Goal: Transaction & Acquisition: Purchase product/service

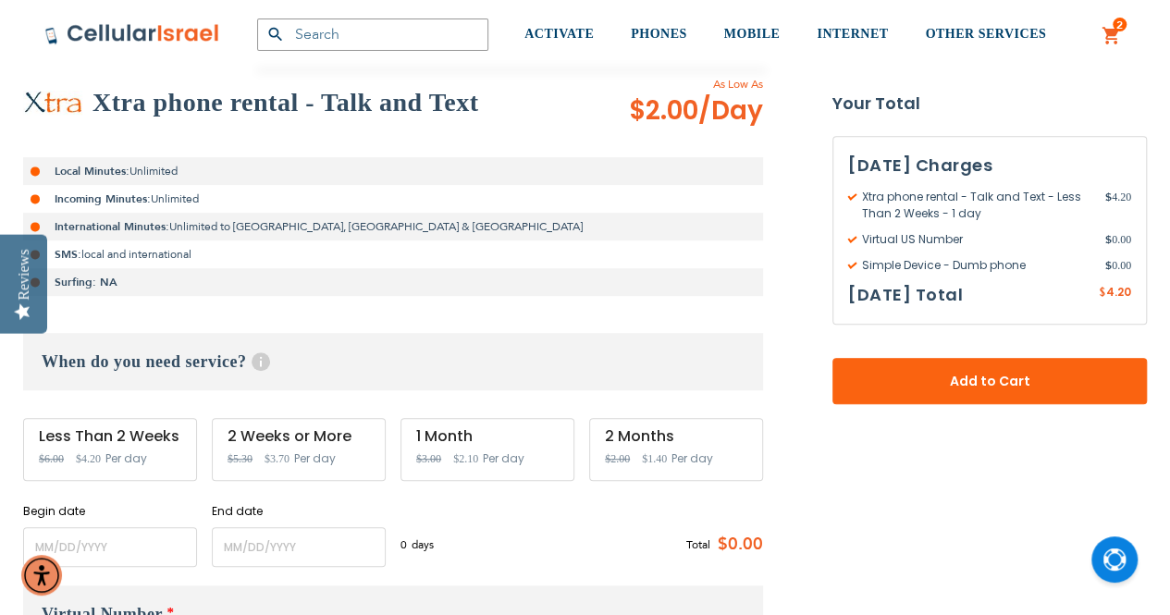
scroll to position [370, 0]
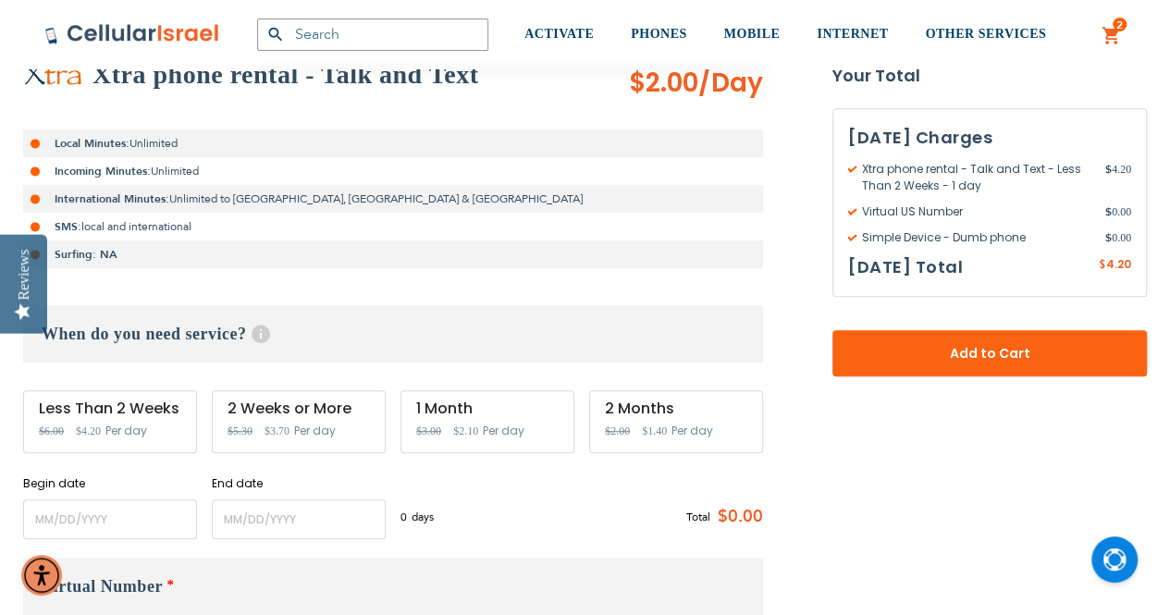
type input "[EMAIL_ADDRESS][DOMAIN_NAME]"
click at [463, 419] on div "1 Month Special Price $2.10 Regular Price $3.00 Per day" at bounding box center [488, 421] width 174 height 63
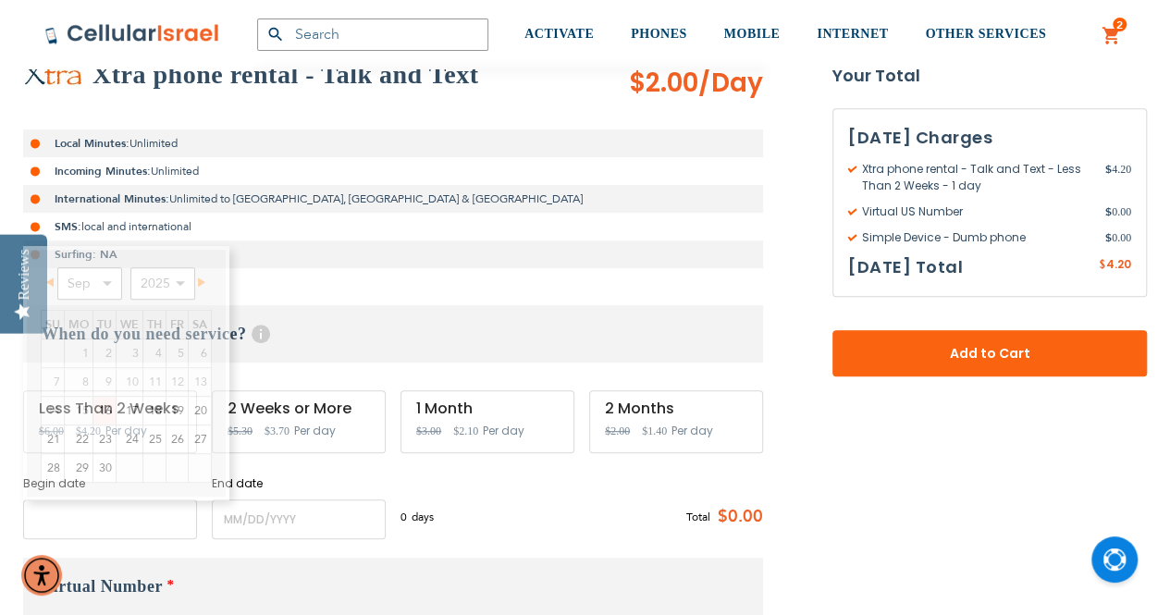
click at [83, 514] on input "name" at bounding box center [110, 520] width 174 height 40
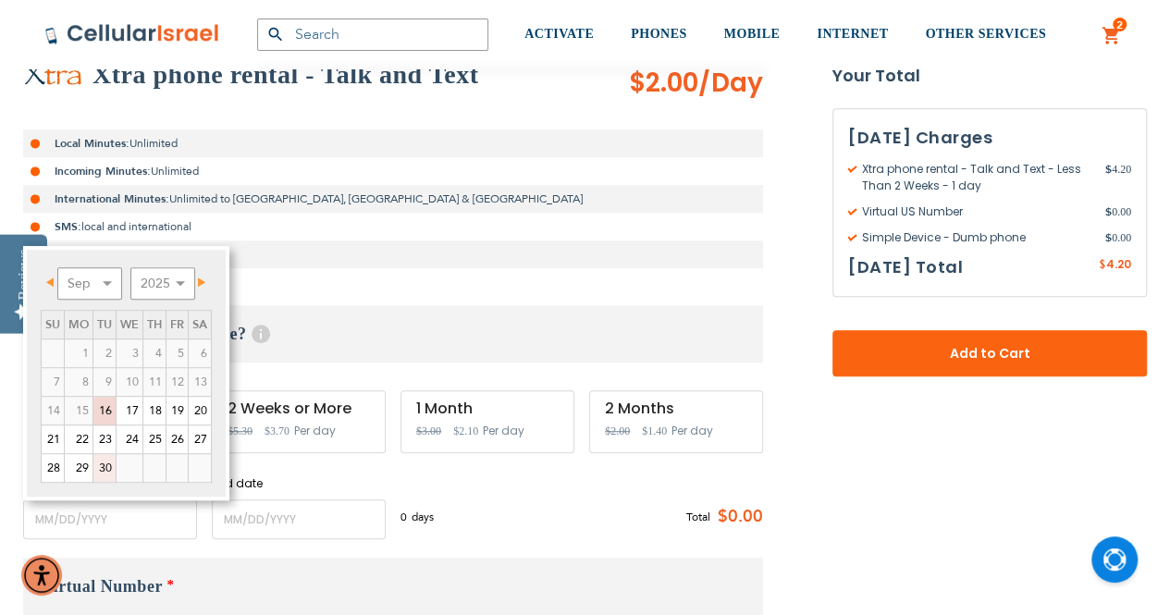
click at [104, 465] on link "30" at bounding box center [104, 468] width 22 height 28
type input "[DATE]"
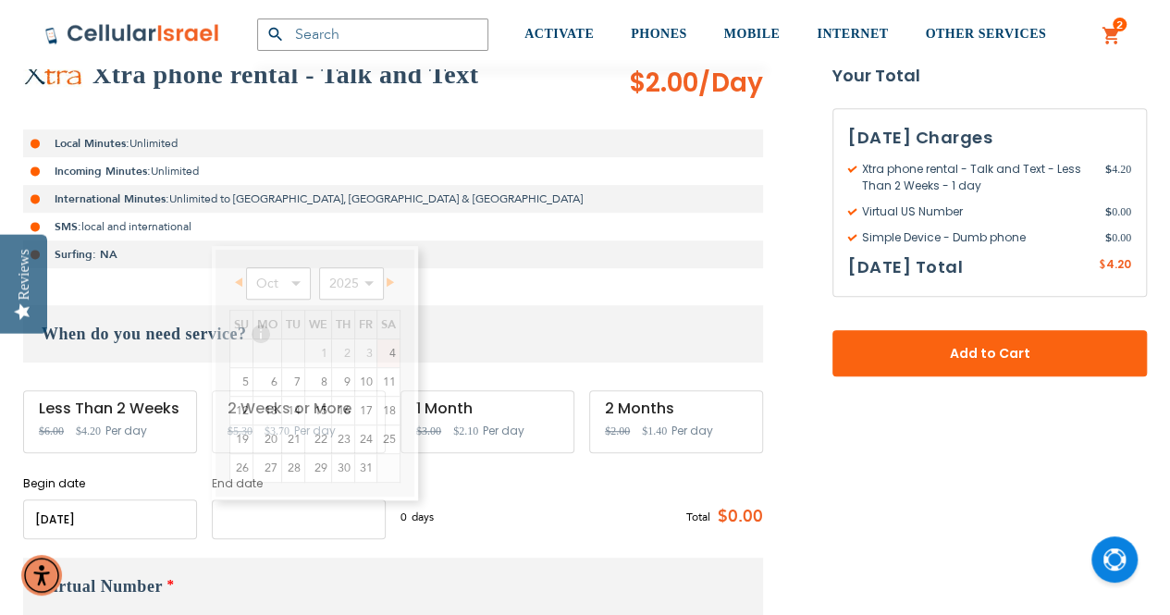
click at [247, 521] on input "name" at bounding box center [299, 520] width 174 height 40
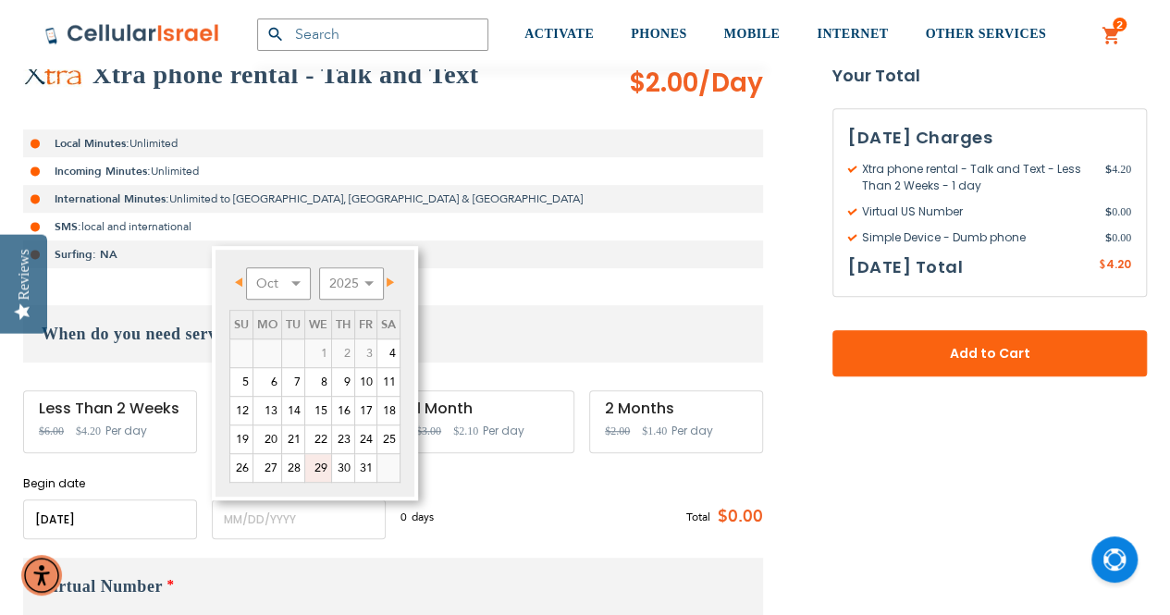
click at [318, 464] on link "29" at bounding box center [318, 468] width 26 height 28
type input "[DATE]"
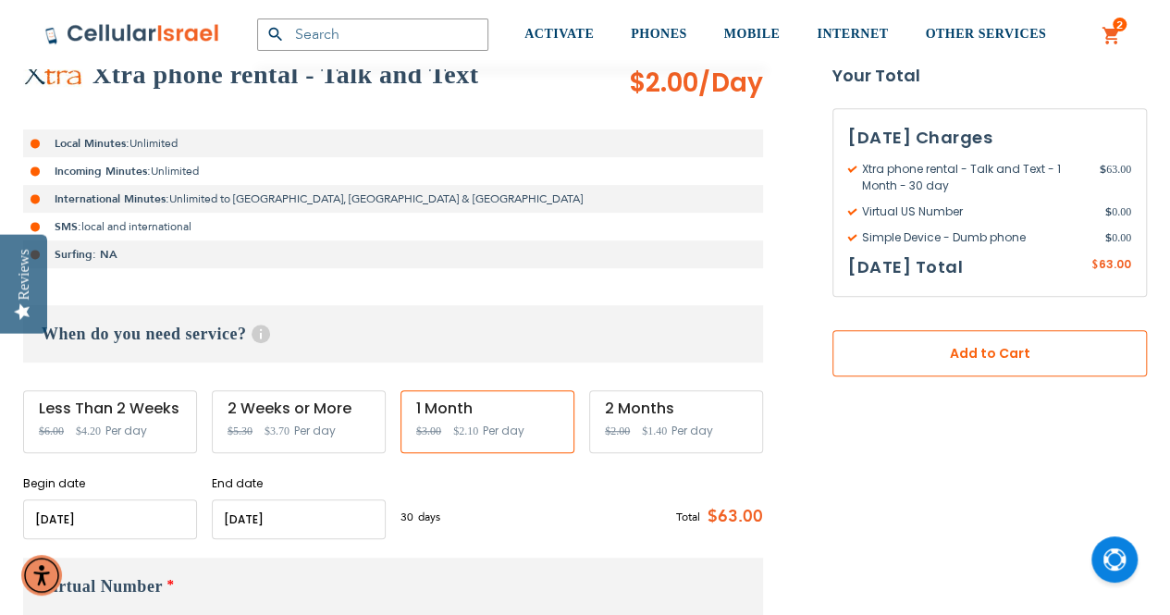
click at [981, 356] on span "Add to Cart" at bounding box center [990, 353] width 192 height 19
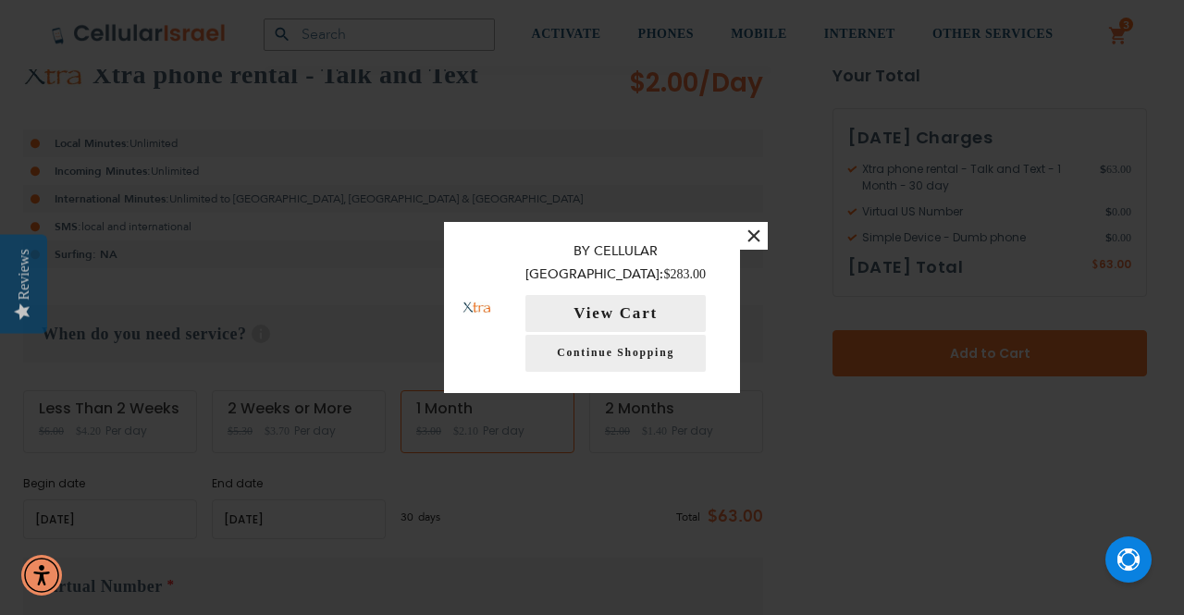
click at [748, 242] on button "×" at bounding box center [754, 236] width 28 height 28
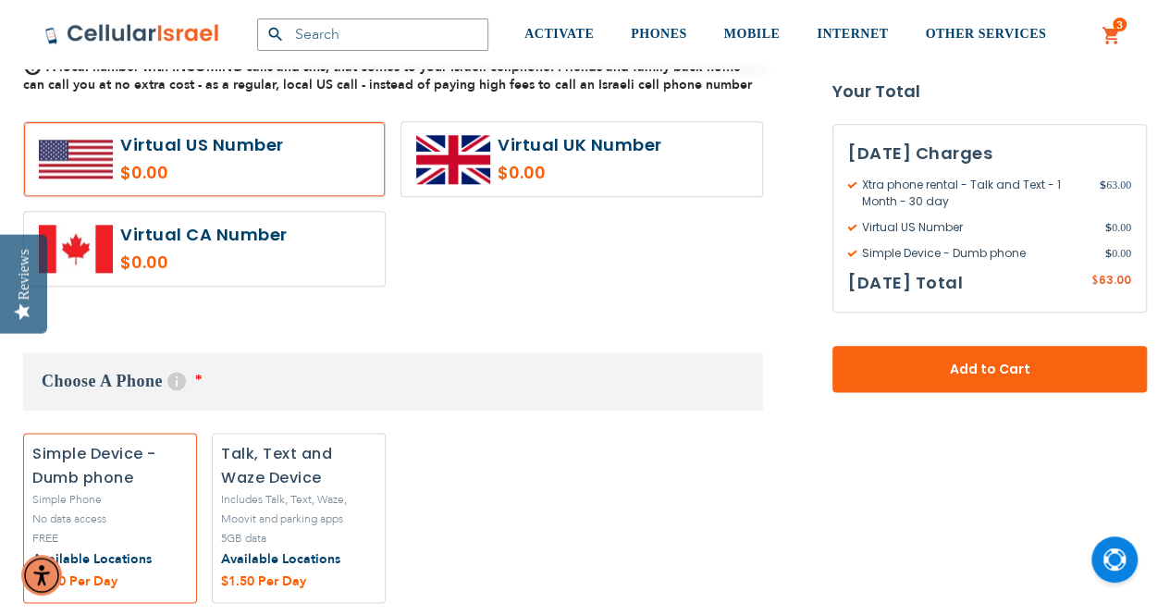
scroll to position [1018, 0]
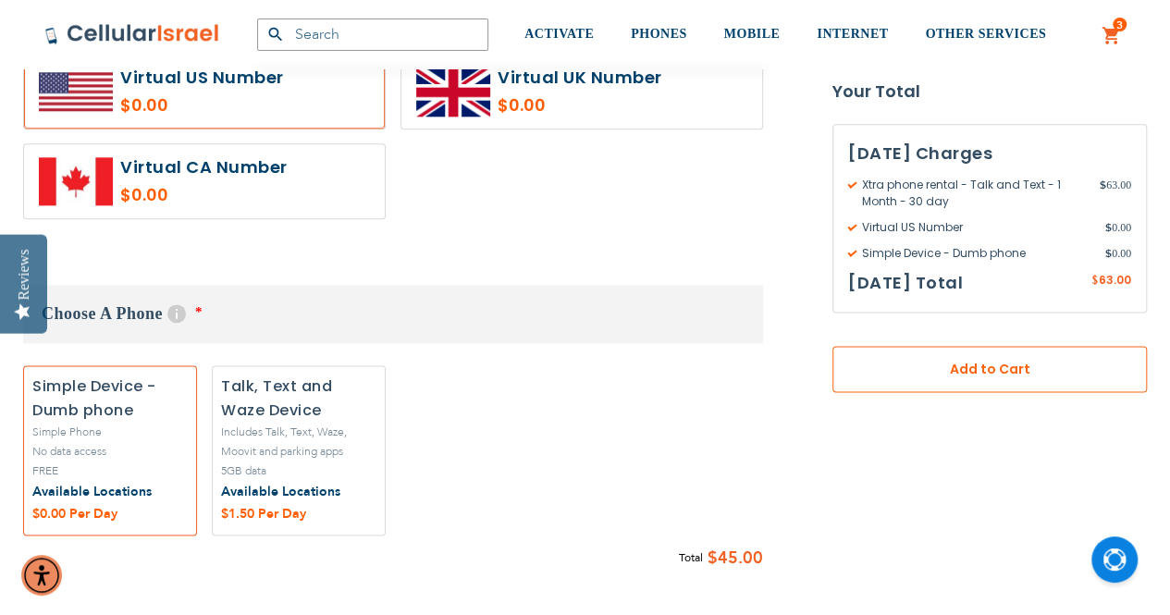
click at [971, 368] on span "Add to Cart" at bounding box center [990, 370] width 192 height 19
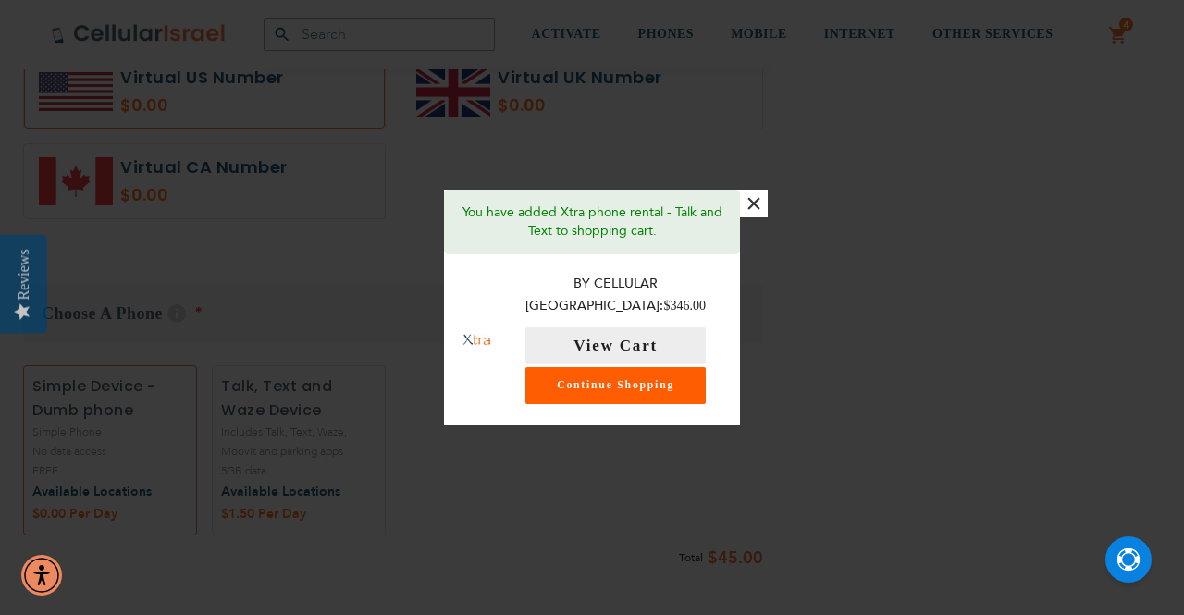
click at [631, 375] on link "Continue Shopping" at bounding box center [615, 385] width 180 height 37
